Goal: Complete application form: Complete application form

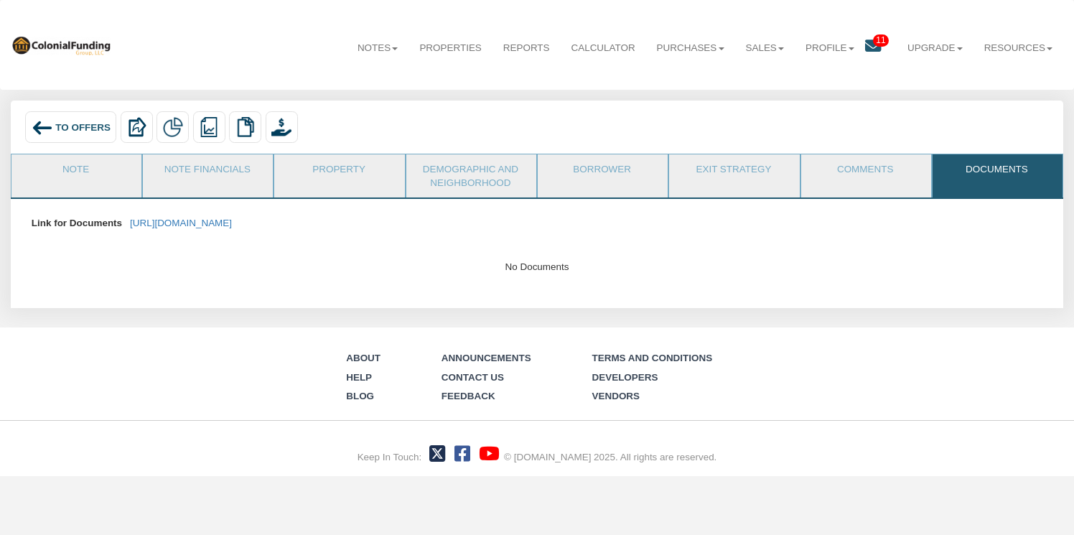
click at [977, 171] on link "Documents" at bounding box center [997, 172] width 129 height 36
click at [232, 218] on link "[URL][DOMAIN_NAME]" at bounding box center [181, 223] width 102 height 11
click at [70, 164] on link "Note" at bounding box center [75, 172] width 129 height 36
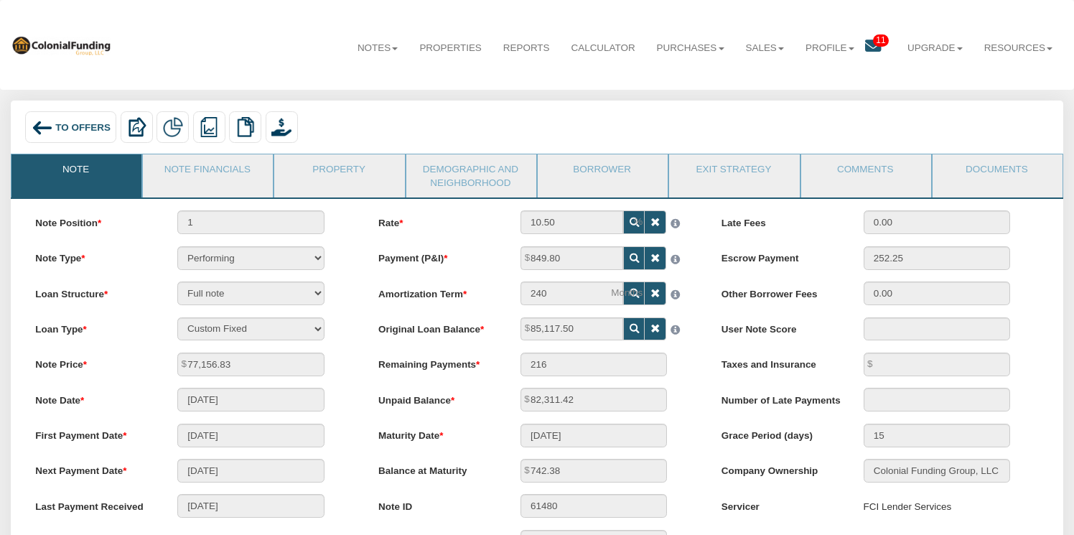
click at [69, 119] on div "To Offers" at bounding box center [70, 127] width 91 height 32
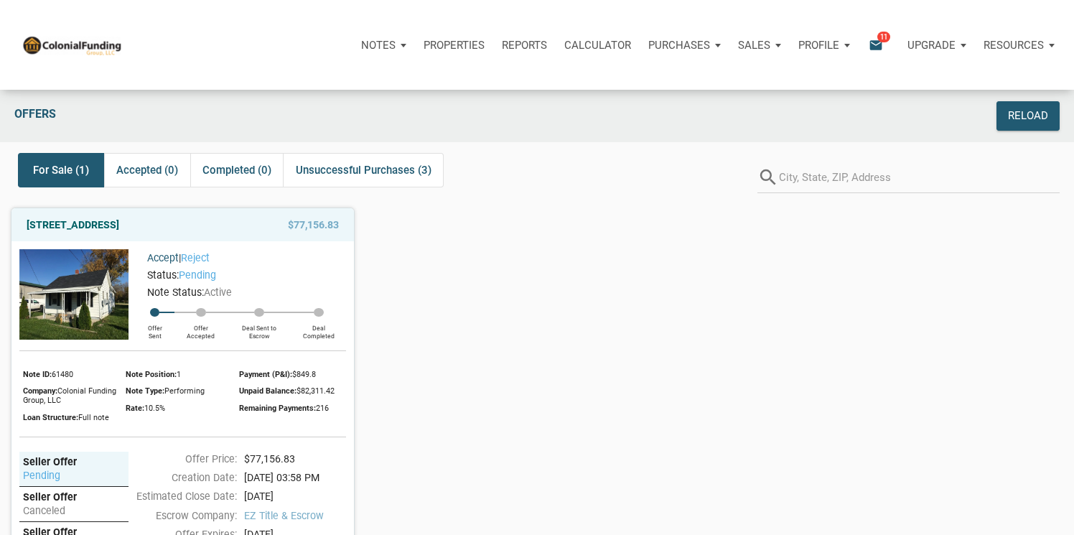
click at [164, 264] on link "Accept" at bounding box center [163, 257] width 32 height 11
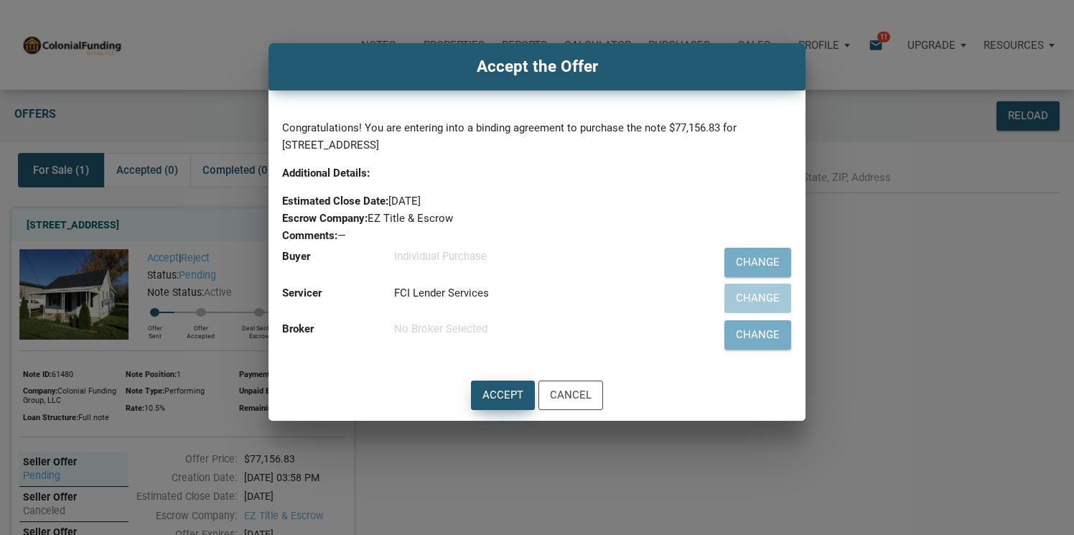
click at [505, 395] on div "Accept" at bounding box center [503, 395] width 41 height 17
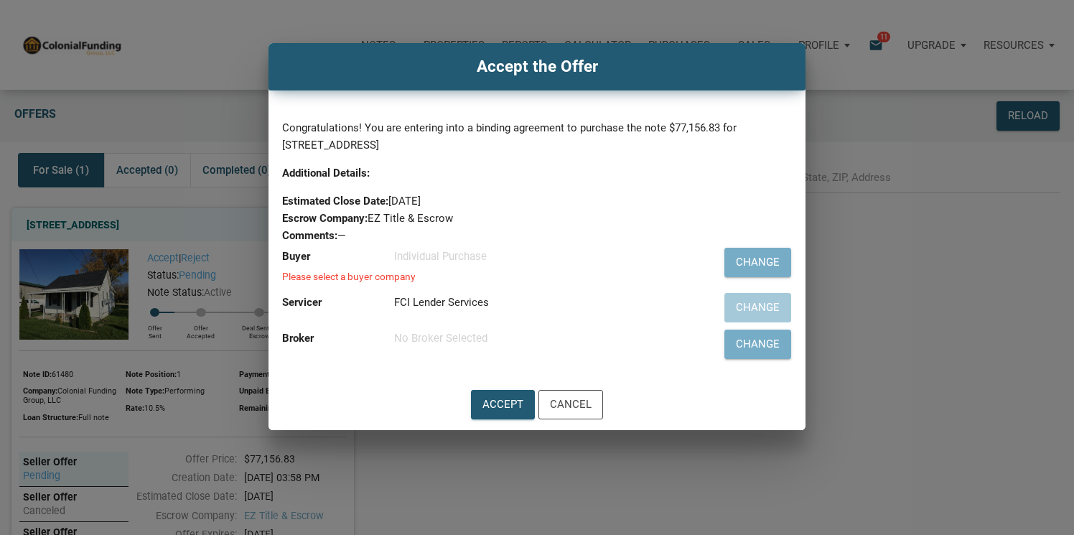
click at [497, 257] on div "Individual Purchase" at bounding box center [540, 256] width 293 height 17
click at [456, 259] on div "Individual Purchase" at bounding box center [540, 256] width 293 height 17
click at [763, 259] on div "Change" at bounding box center [758, 262] width 44 height 17
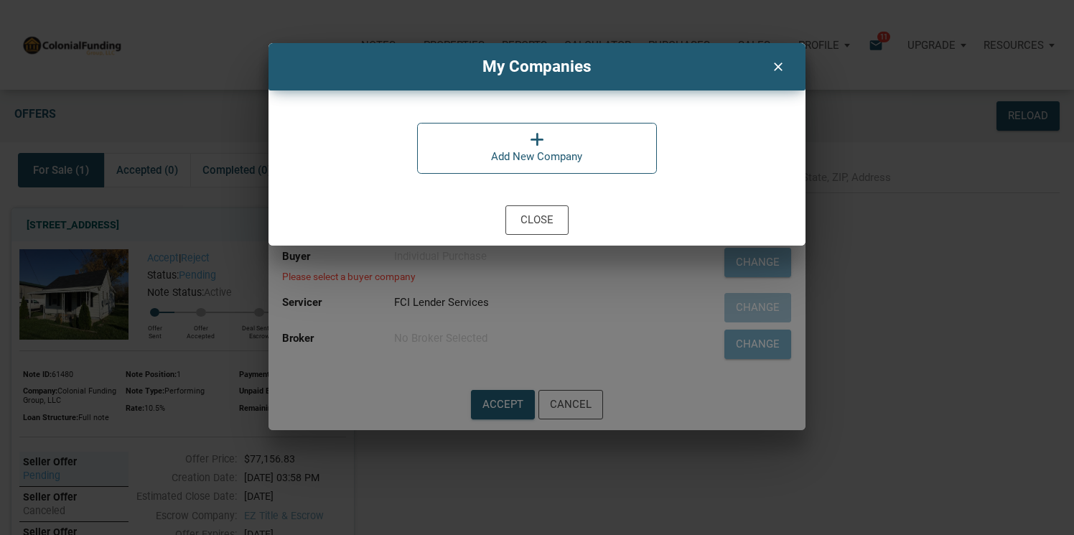
click at [537, 146] on icon at bounding box center [537, 139] width 14 height 16
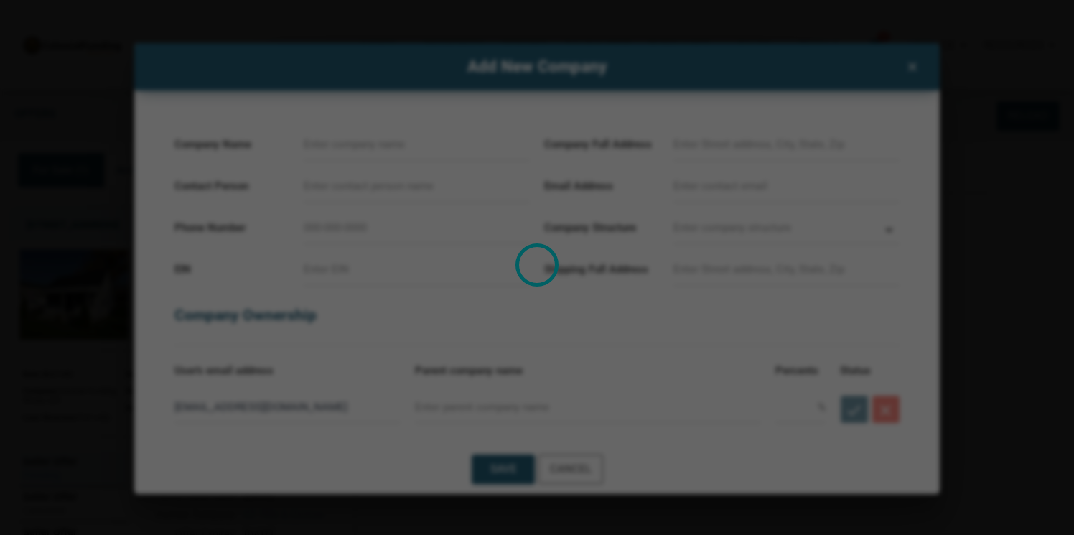
select select
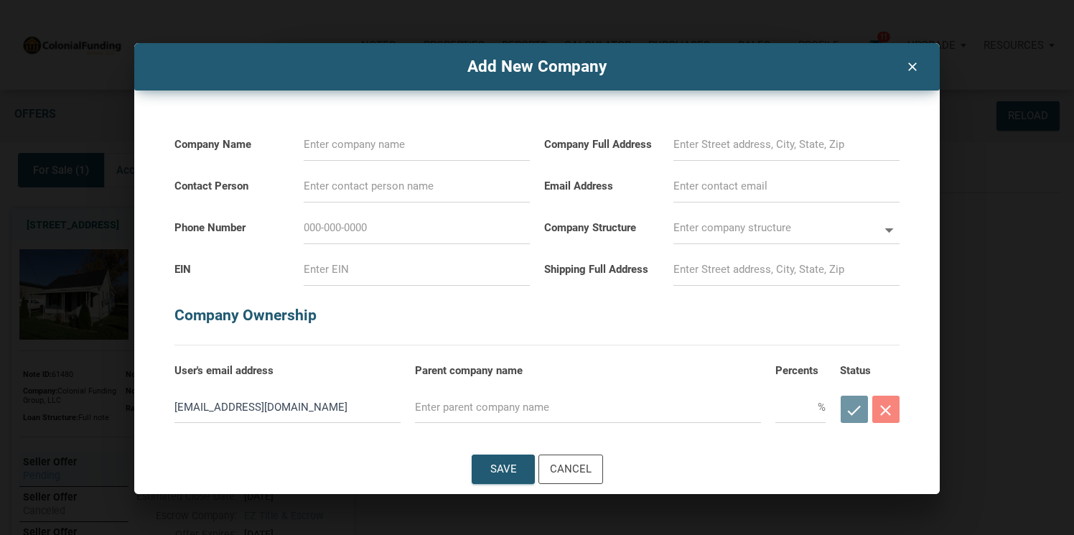
click at [385, 147] on input at bounding box center [417, 145] width 226 height 32
type input "B"
select select
type input "Bl"
select select
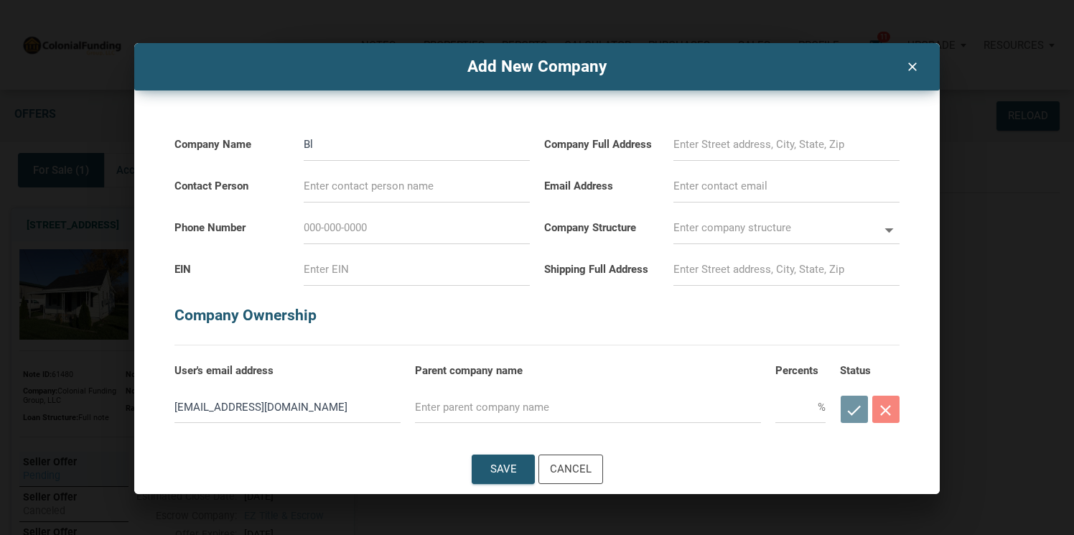
type input "Blo"
select select
type input "Blou"
select select
type input "Blous"
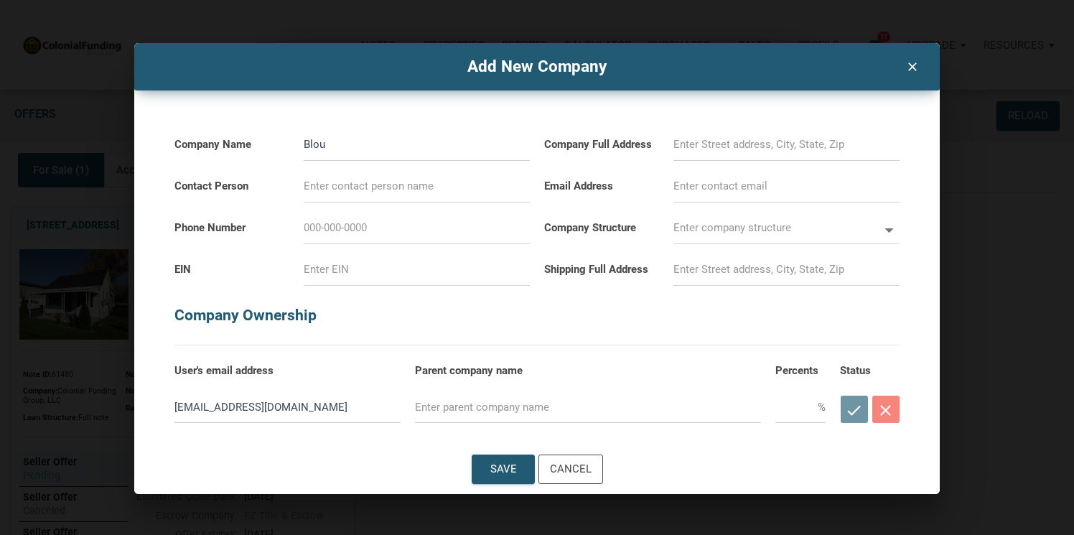
select select
type input "Blou"
select select
type input "Blo"
select select
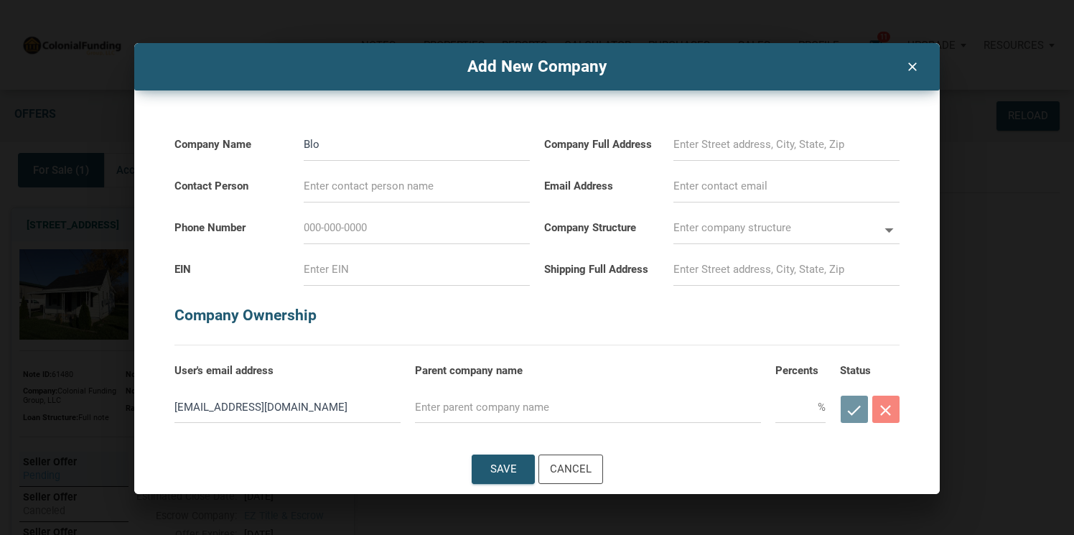
type input "Bl"
select select
type input "Blu"
select select
type input "Blue"
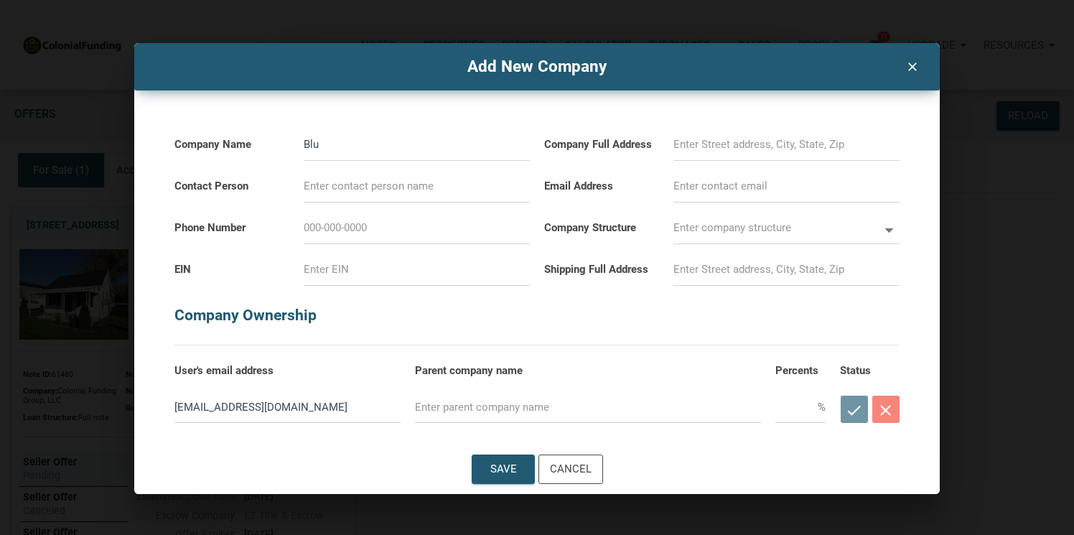
select select
type input "Blue"
select select
type input "Blue S"
select select
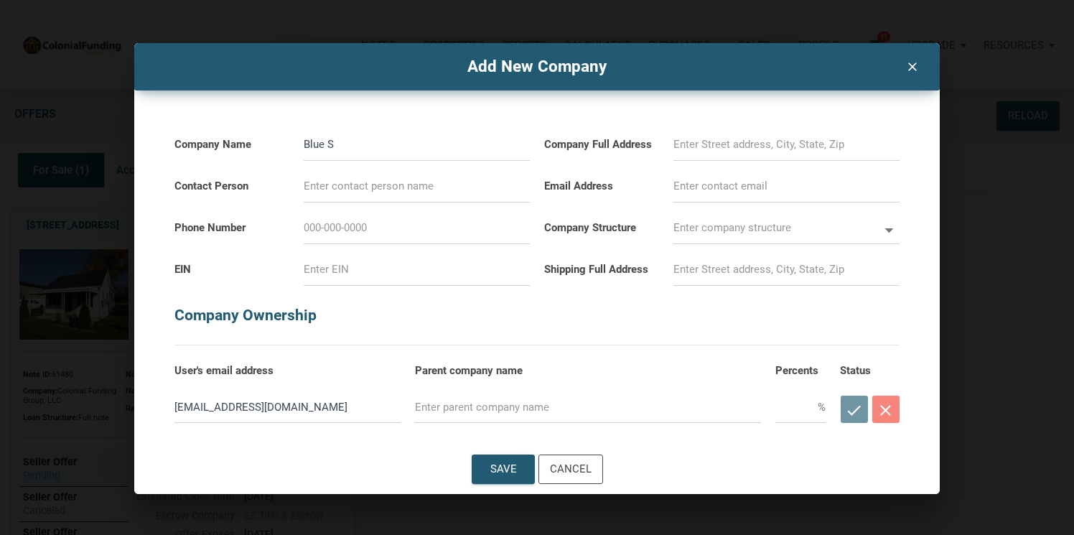
type input "Blue Sp"
select select
type input "Blue Spa"
select select
type input "Blue Spac"
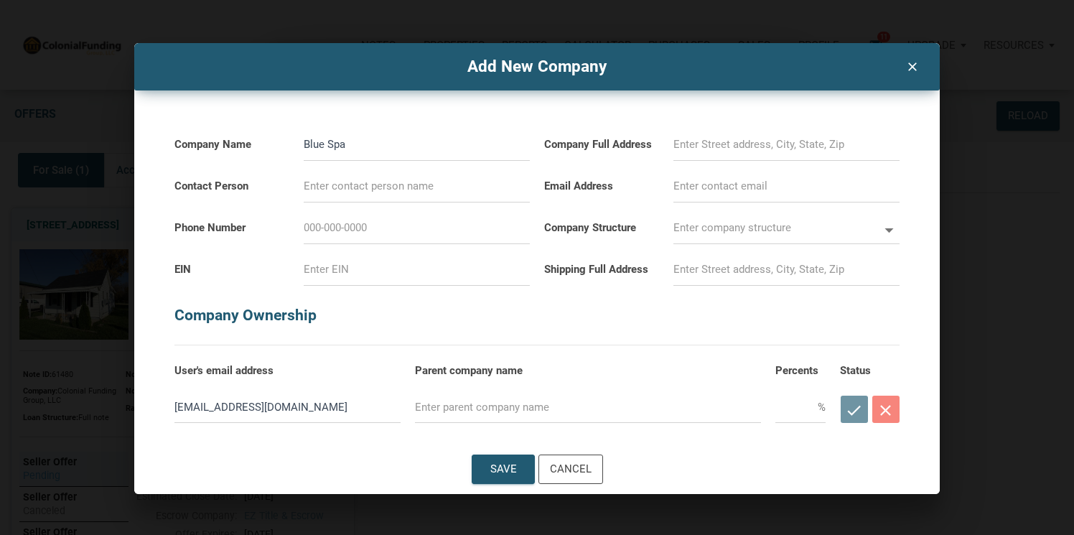
select select
type input "Blue Space"
select select
type input "Blue Spaces"
select select
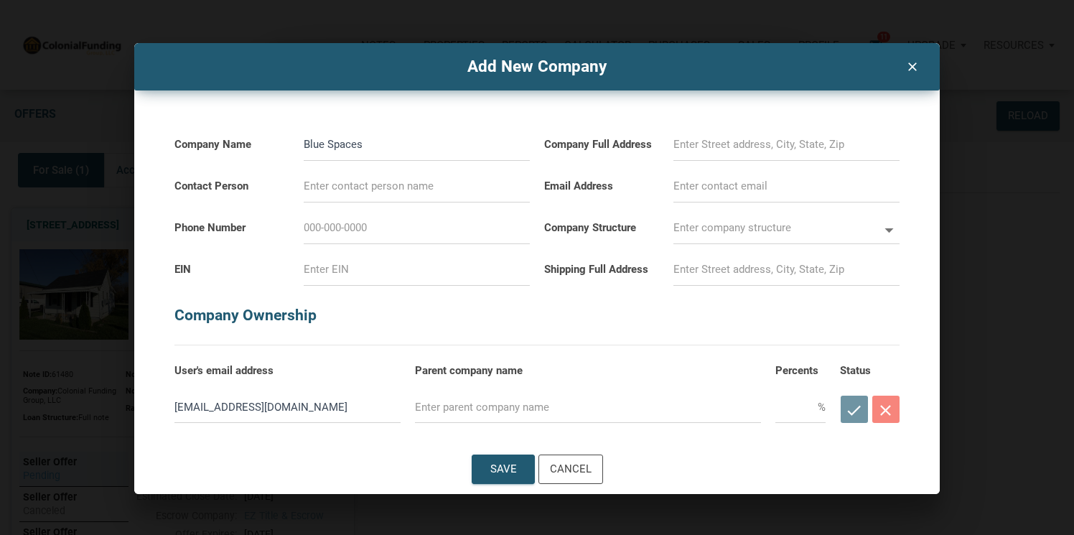
type input "Blue Spaces,"
select select
type input "Blue Spaces,"
select select
type input "Blue Spaces, L"
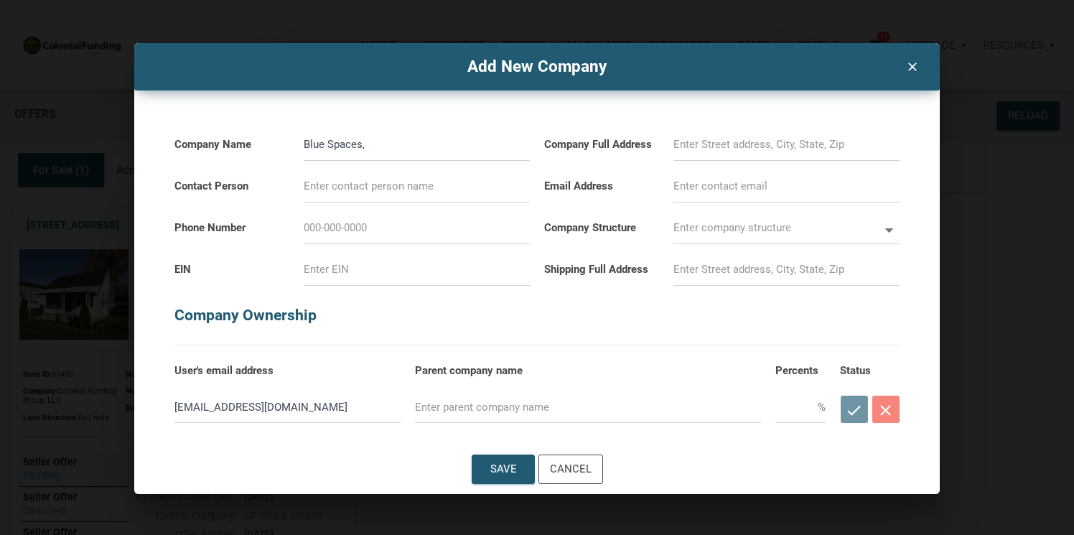
select select
type input "Blue Spaces, LL"
select select
type input "Blue Spaces, LLC"
select select
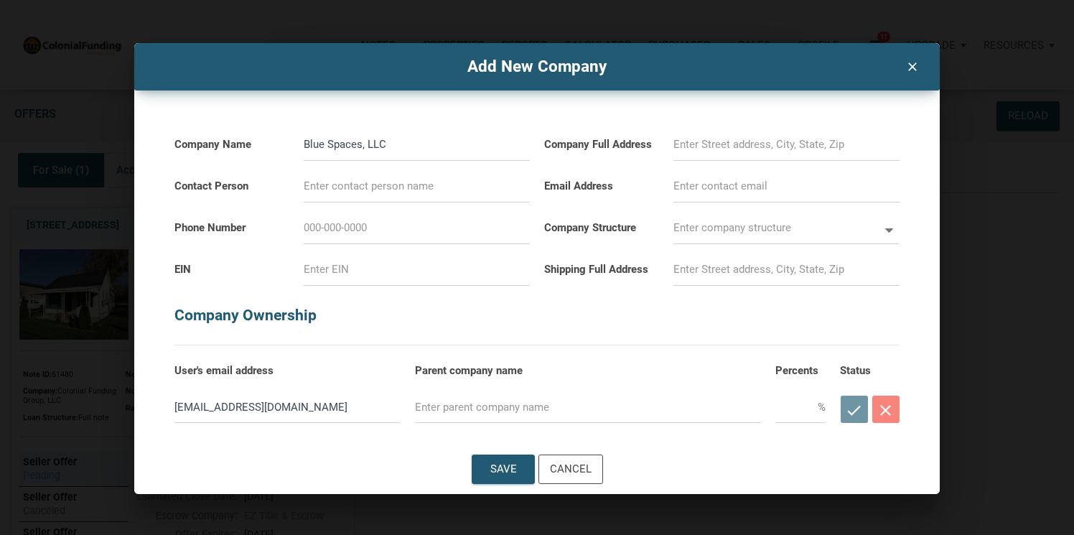
type input "Blue Spaces, LLC"
click at [740, 149] on input at bounding box center [787, 145] width 226 height 32
select select
type input "[STREET_ADDRESS][PERSON_NAME]"
type input "[PERSON_NAME]"
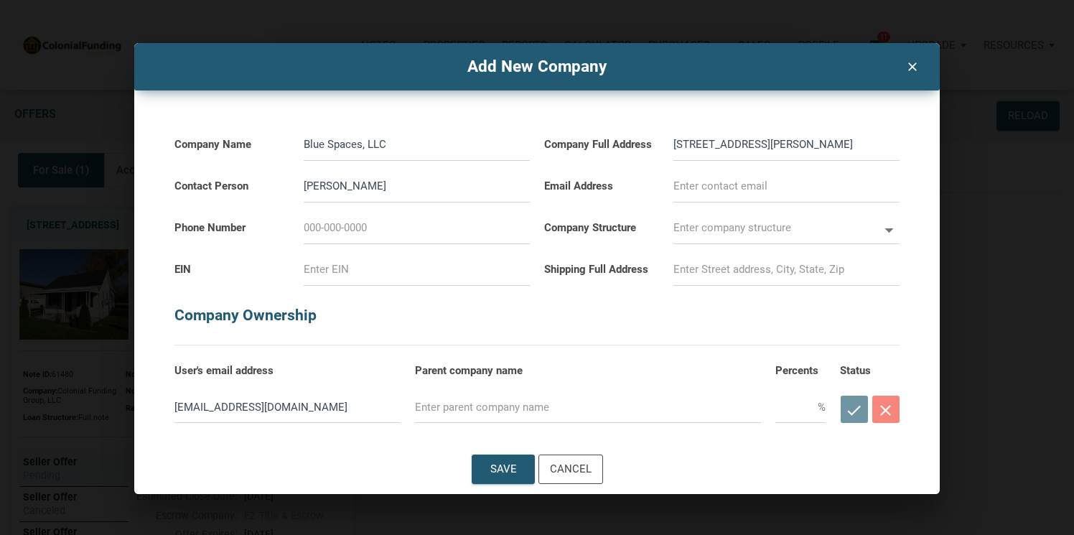
type input "[PHONE_NUMBER]"
type input "[EMAIL_ADDRESS][DOMAIN_NAME]"
click at [719, 229] on input "text" at bounding box center [776, 228] width 205 height 32
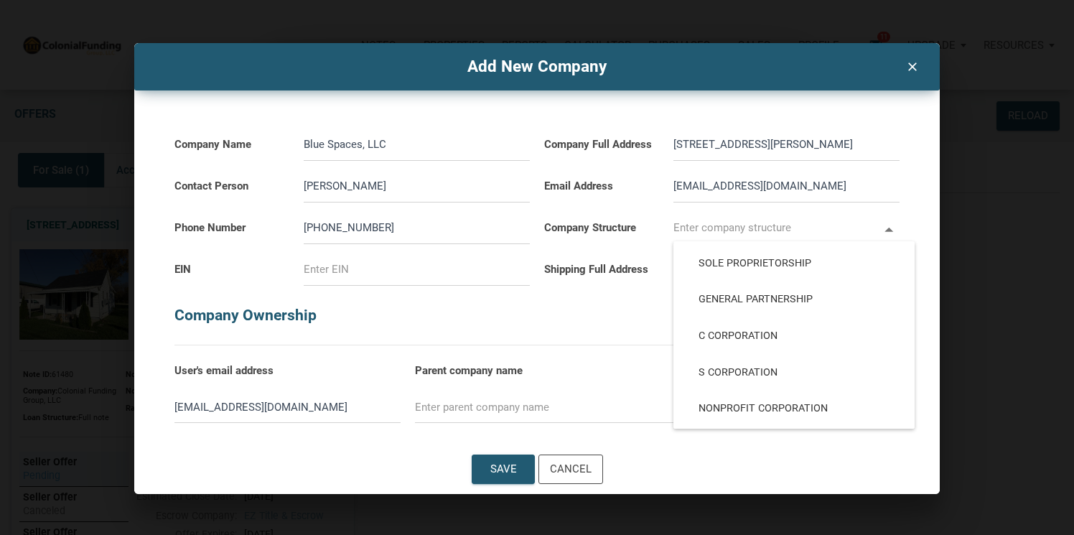
click at [641, 329] on h5 "Company Ownership" at bounding box center [537, 308] width 725 height 45
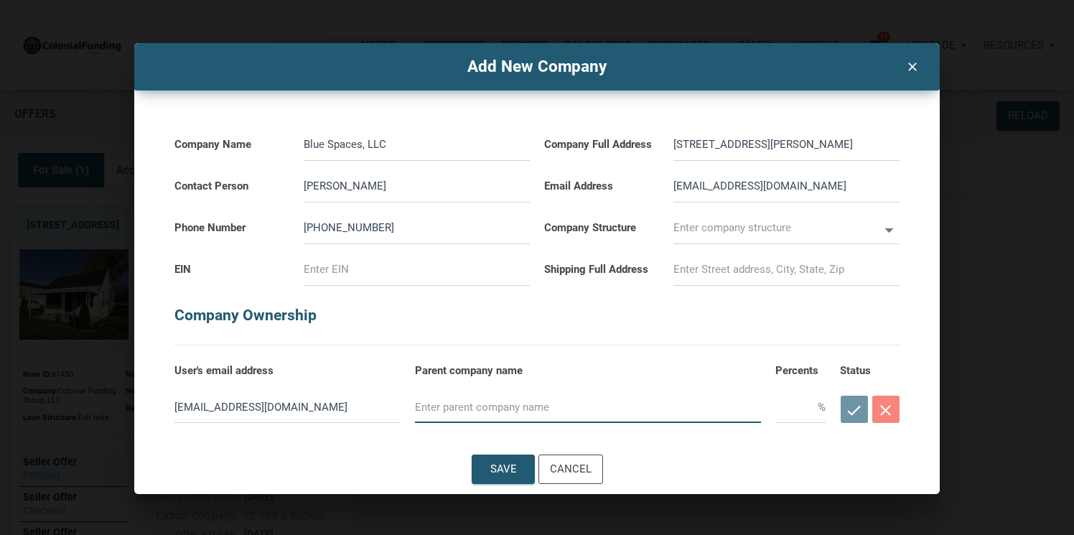
click at [509, 408] on input "text" at bounding box center [588, 407] width 346 height 32
click at [619, 341] on div "Company Ownership" at bounding box center [537, 316] width 740 height 60
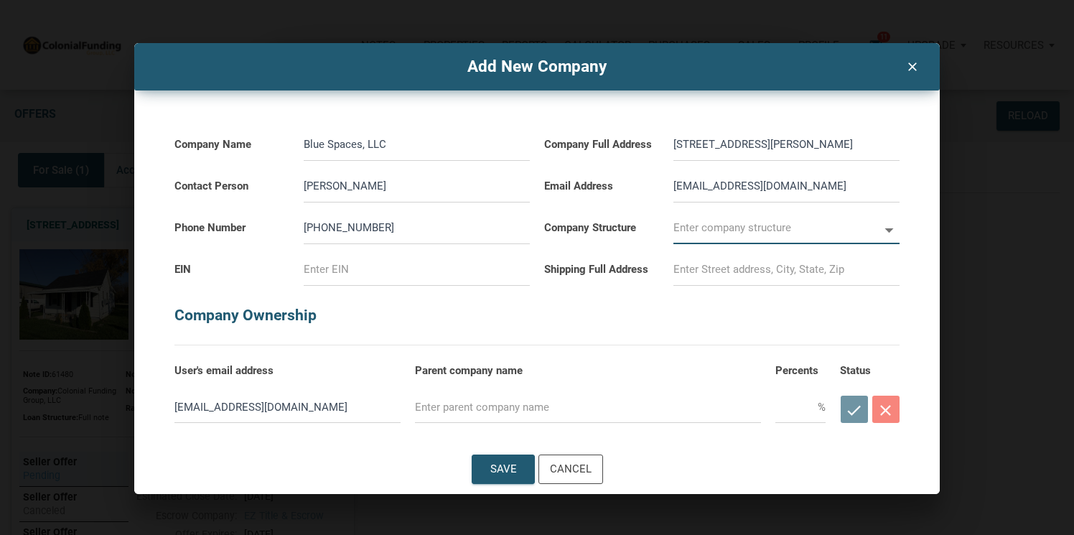
click at [700, 226] on input "text" at bounding box center [776, 228] width 205 height 32
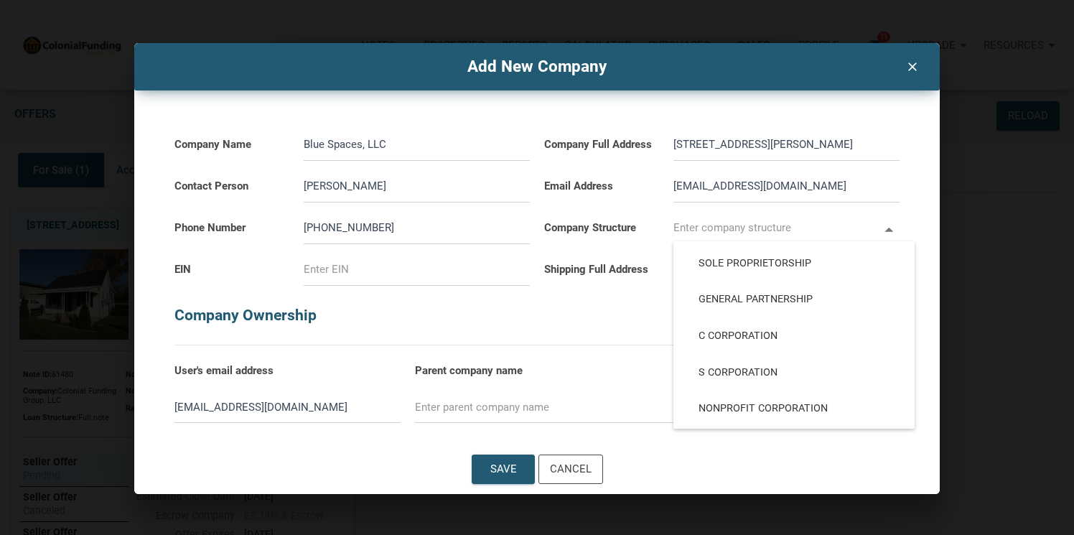
click at [700, 226] on input "text" at bounding box center [776, 228] width 205 height 32
select select
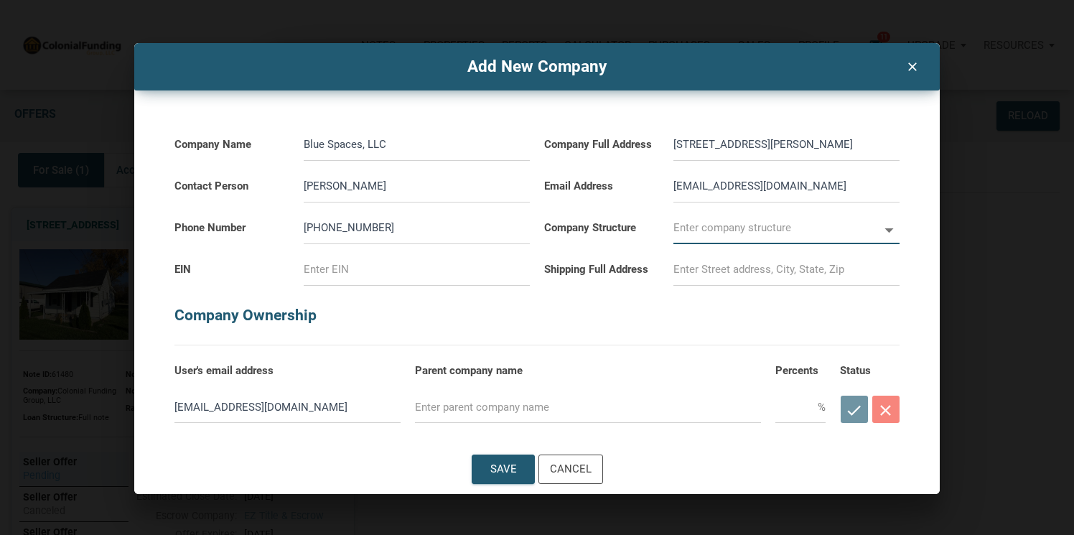
click at [393, 276] on input at bounding box center [417, 270] width 226 height 32
paste input "[US_EMPLOYER_IDENTIFICATION_NUMBER]"
type input "[US_EMPLOYER_IDENTIFICATION_NUMBER]"
select select
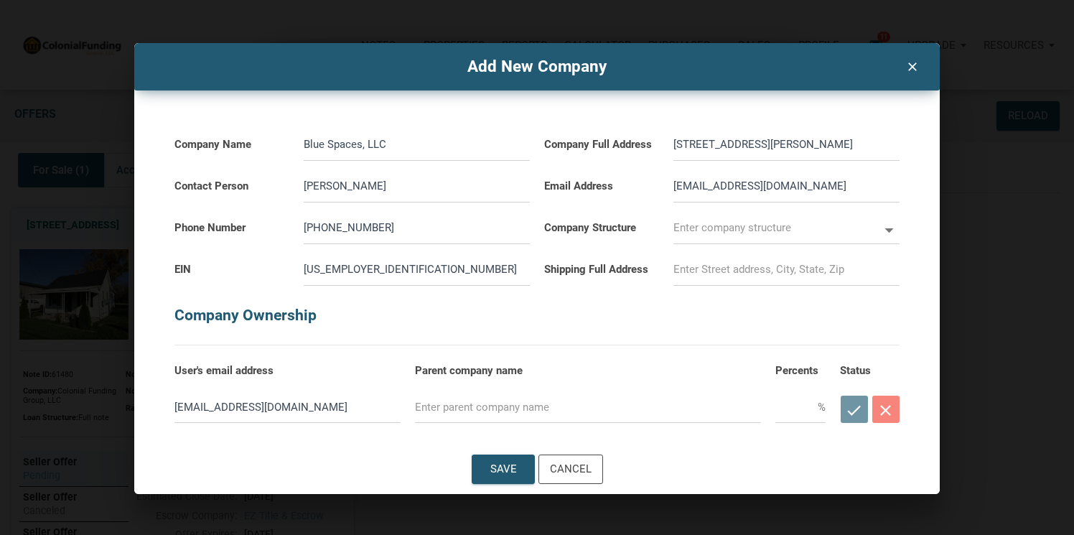
type input "[US_EMPLOYER_IDENTIFICATION_NUMBER]"
click at [422, 315] on h5 "Company Ownership" at bounding box center [537, 308] width 725 height 45
click at [688, 268] on input at bounding box center [787, 270] width 226 height 32
type input "[STREET_ADDRESS][PERSON_NAME]"
click at [677, 327] on h5 "Company Ownership" at bounding box center [537, 308] width 725 height 45
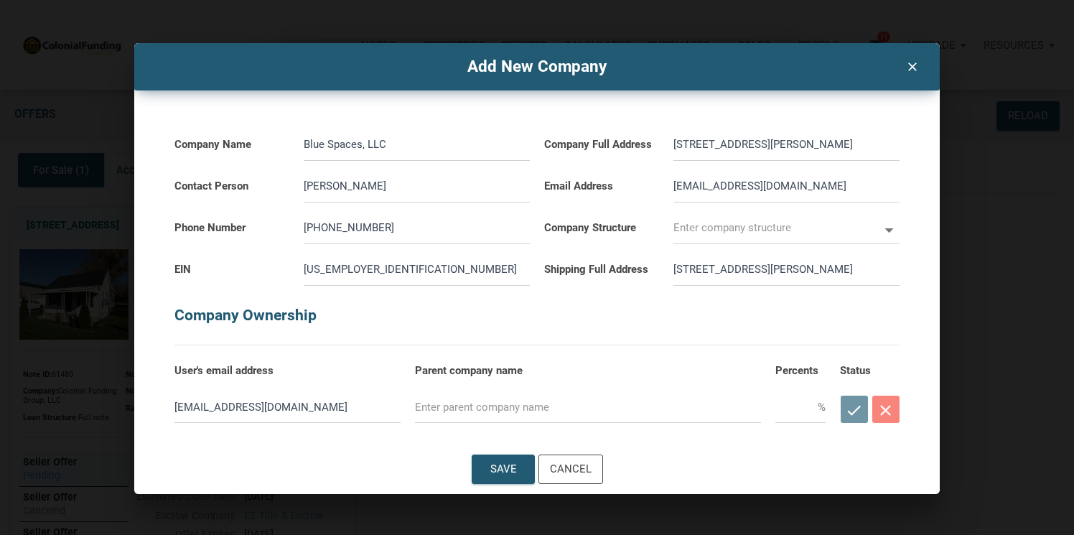
click at [775, 268] on input "[STREET_ADDRESS][PERSON_NAME]" at bounding box center [787, 270] width 226 height 32
select select
type input "[STREET_ADDRESS][PERSON_NAME]"
select select
type input "[STREET_ADDRESS][PERSON_NAME]"
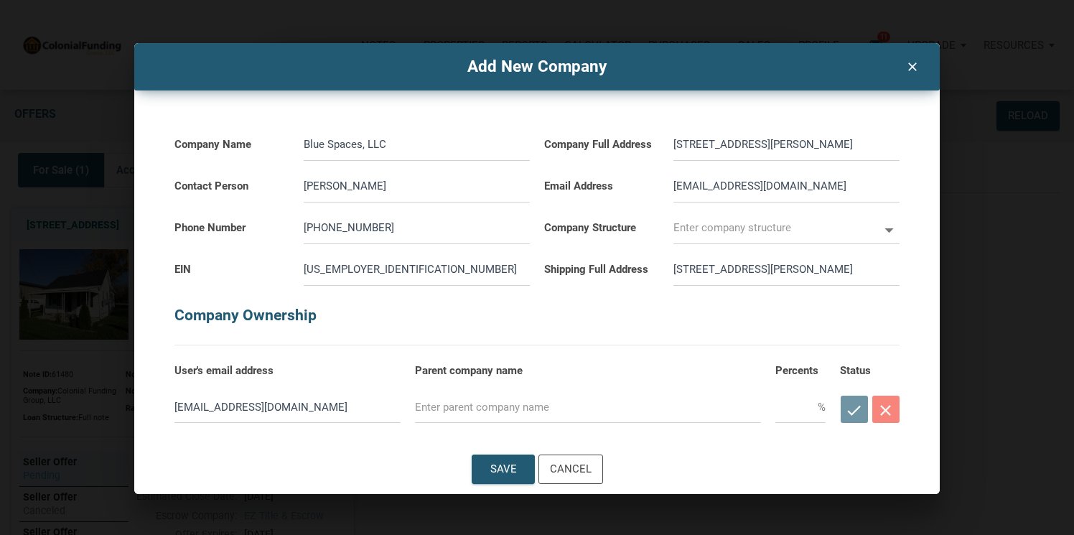
select select
type input "[STREET_ADDRESS][PERSON_NAME]"
select select
type input "[STREET_ADDRESS][PERSON_NAME] Tayl"
select select
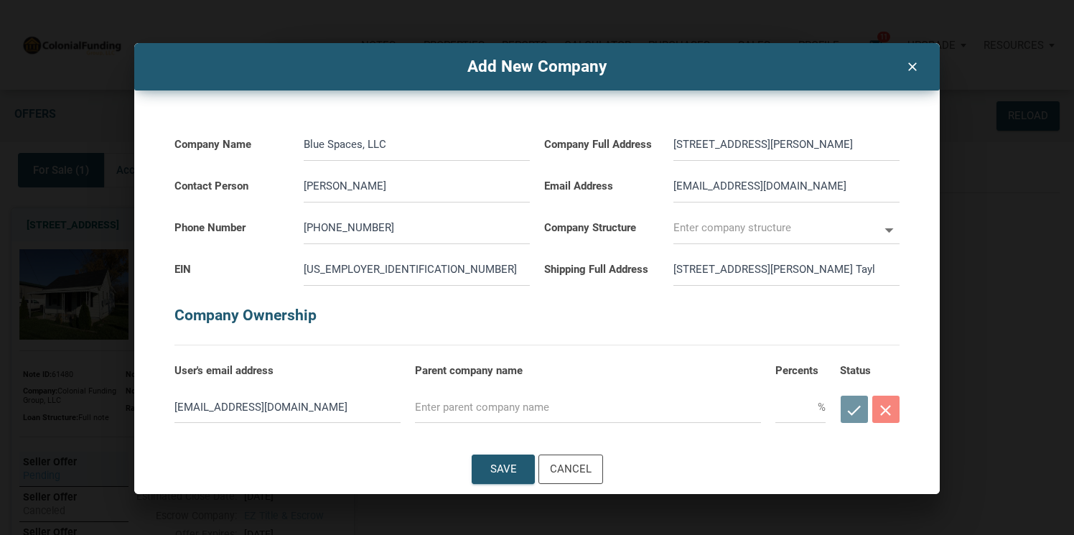
type input "[STREET_ADDRESS][PERSON_NAME]"
select select
type input "[STREET_ADDRESS][PERSON_NAME]"
select select
type input "[STREET_ADDRESS] Taylors"
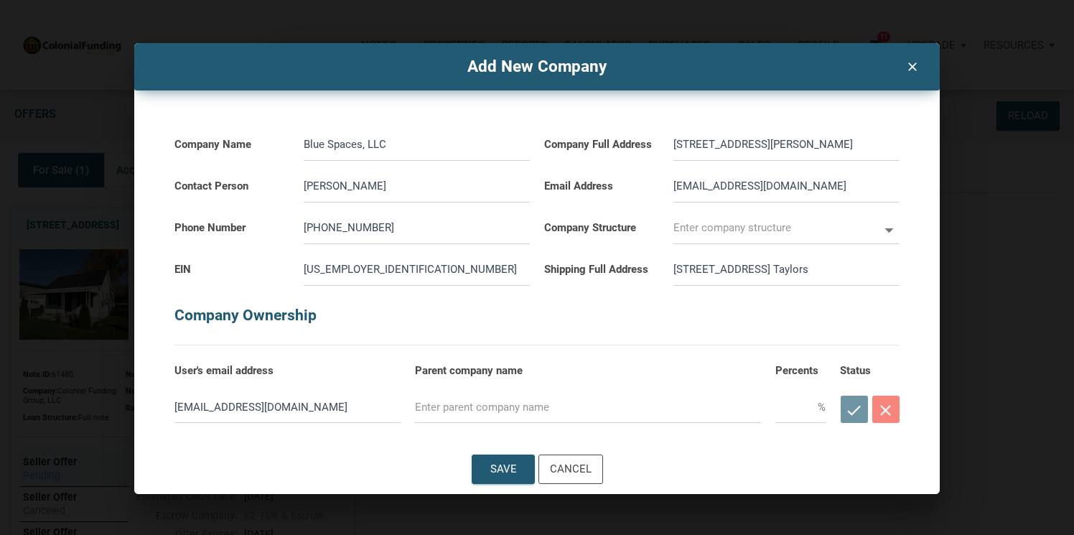
select select
type input "[STREET_ADDRESS][PERSON_NAME],"
select select
type input "[STREET_ADDRESS][PERSON_NAME],"
select select
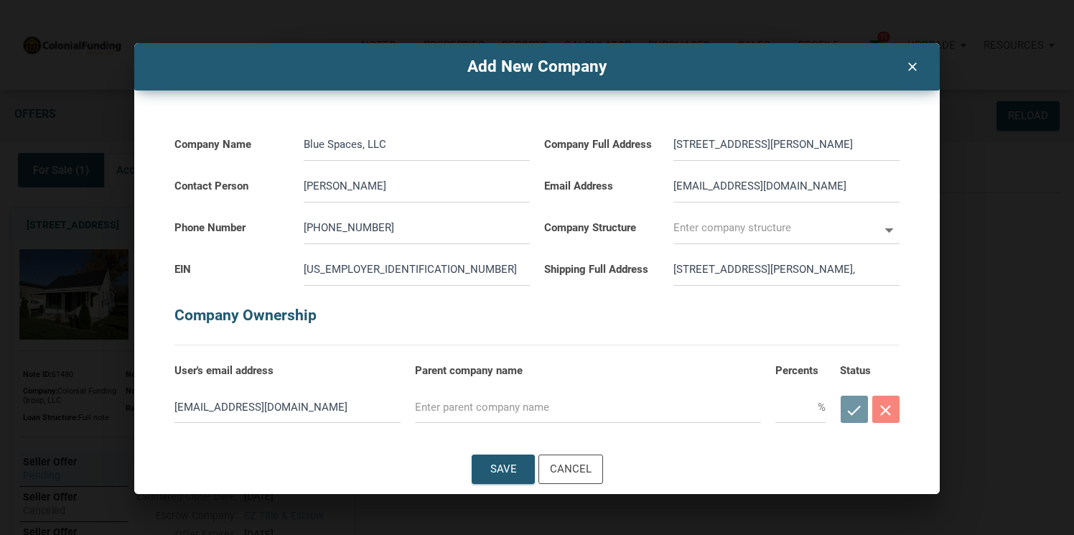
type input "[STREET_ADDRESS][PERSON_NAME]"
select select
type input "[STREET_ADDRESS][PERSON_NAME]"
select select
type input "[STREET_ADDRESS][PERSON_NAME]"
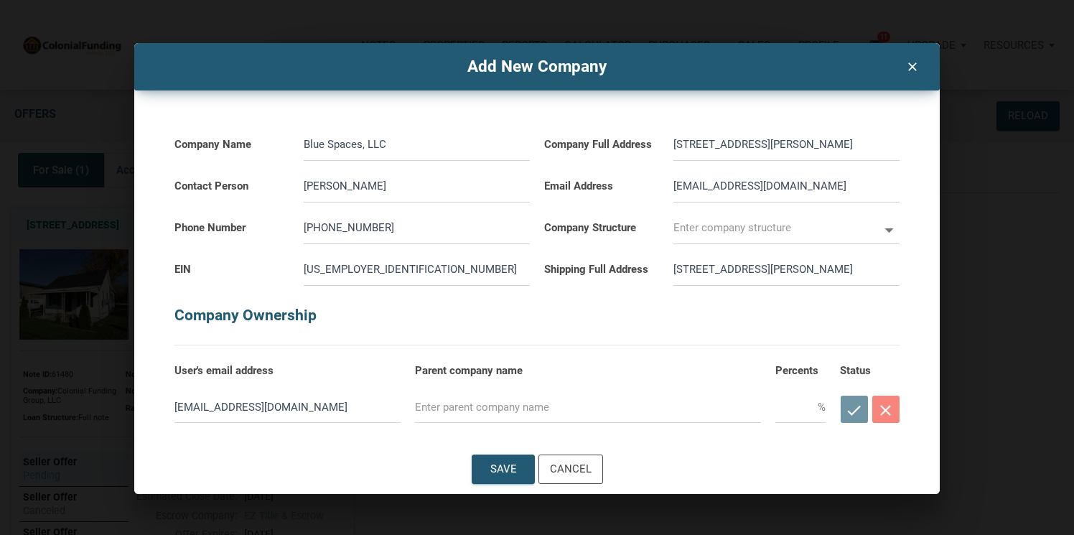
select select
type input "[STREET_ADDRESS][PERSON_NAME]"
select select
type input "[STREET_ADDRESS][PERSON_NAME]"
select select
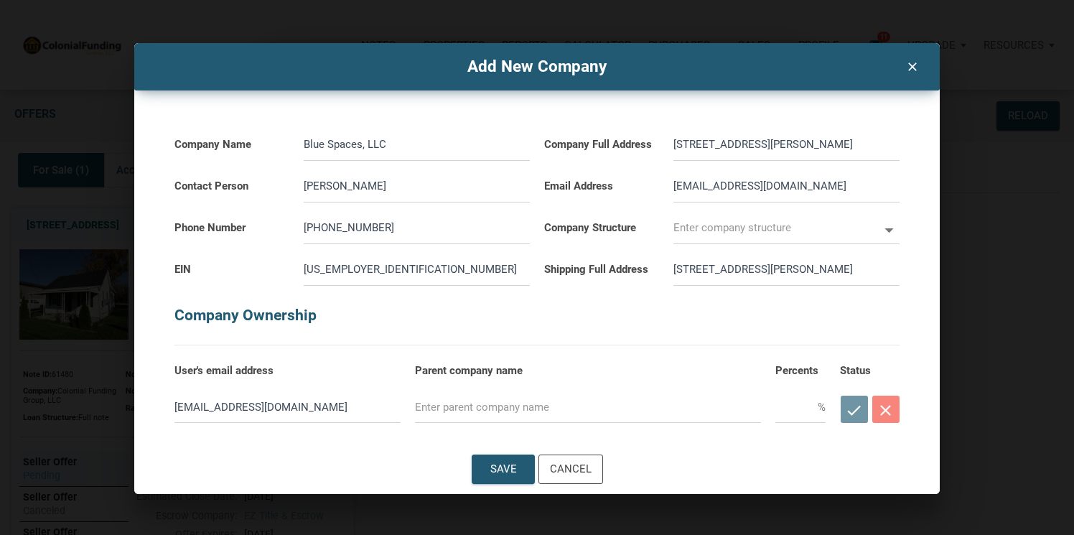
type input "[STREET_ADDRESS][PERSON_NAME]"
select select
type input "[STREET_ADDRESS][PERSON_NAME]"
select select
type input "[STREET_ADDRESS][PERSON_NAME]"
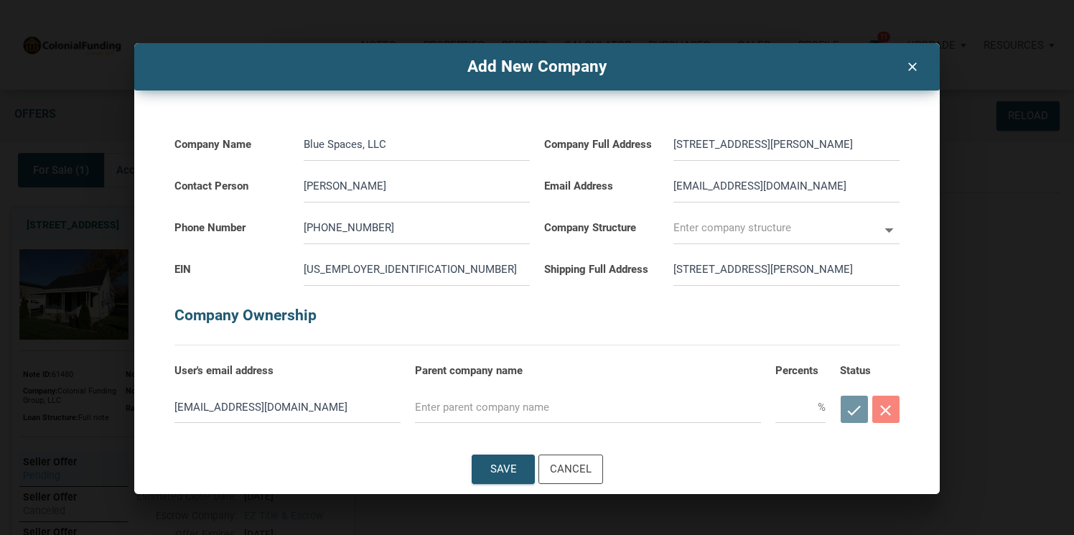
click at [668, 319] on h5 "Company Ownership" at bounding box center [537, 308] width 725 height 45
click at [712, 227] on input "text" at bounding box center [776, 228] width 205 height 32
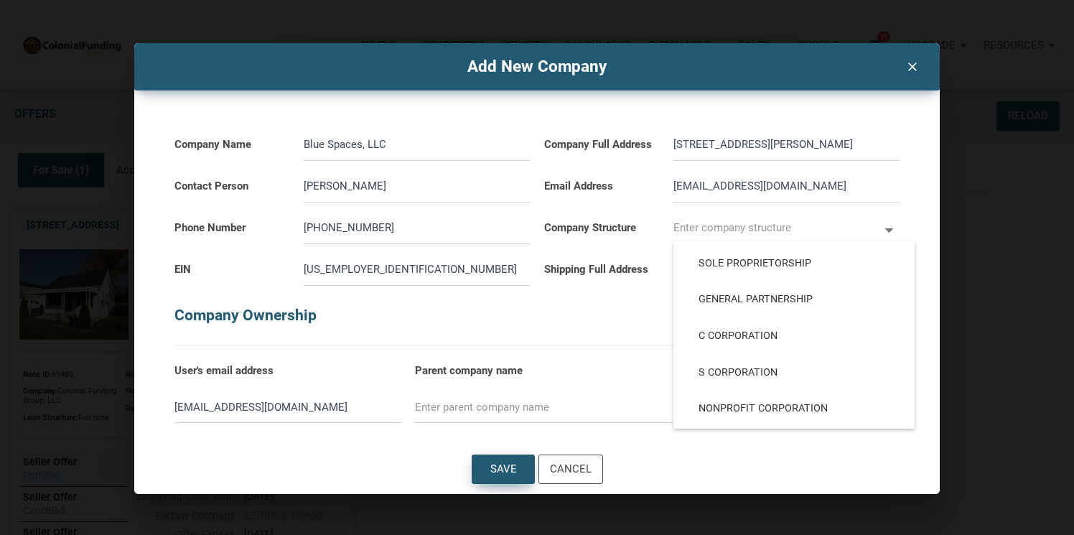
click at [487, 470] on div "Save" at bounding box center [504, 469] width 62 height 28
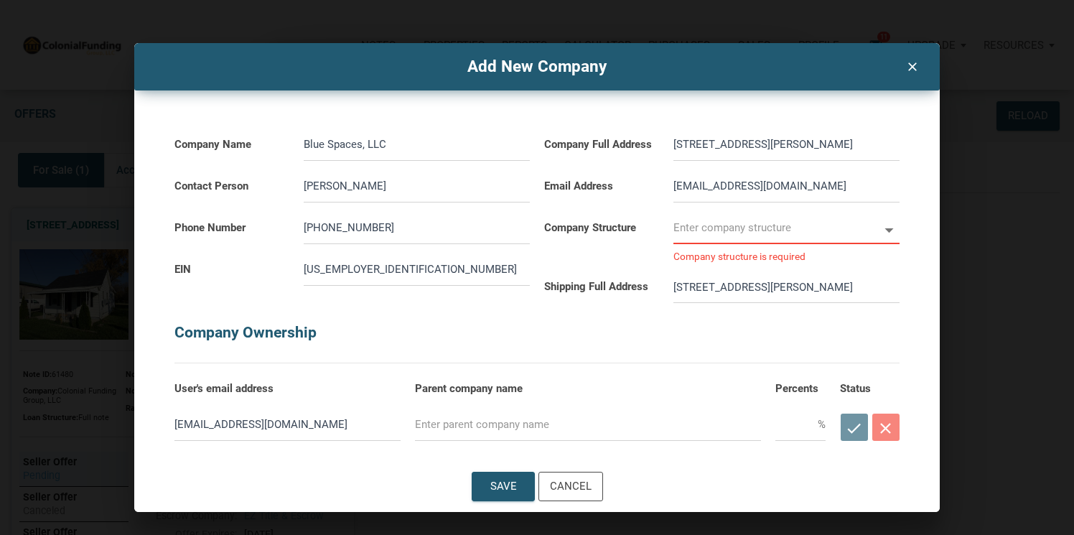
click at [871, 233] on input "text" at bounding box center [776, 228] width 205 height 32
select select
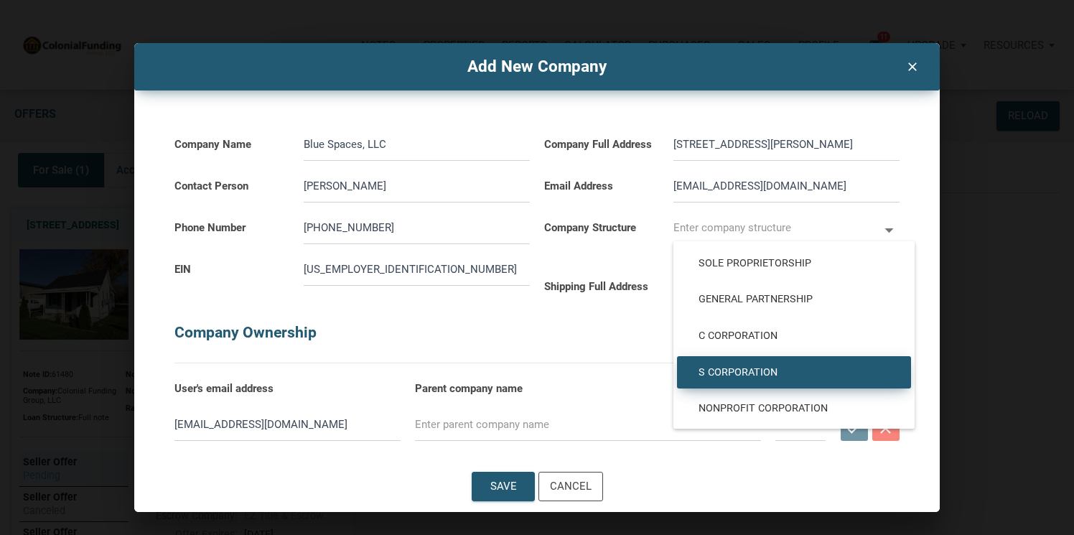
click at [721, 371] on span "S Corporation" at bounding box center [794, 372] width 213 height 13
type input "S Corporation"
type input "S-CORP"
select select
